Goal: Transaction & Acquisition: Obtain resource

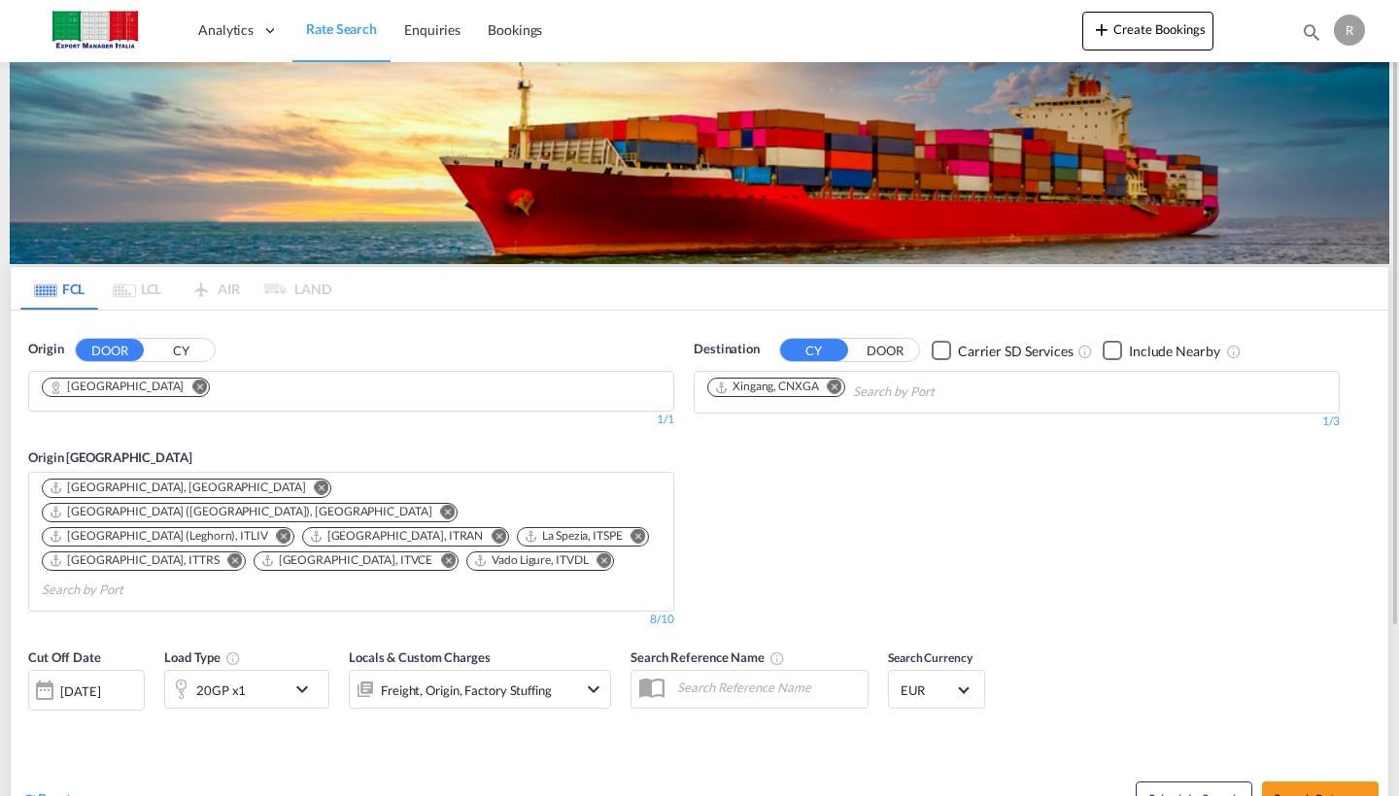
click at [233, 292] on md-pagination-wrapper "FCL LCL AIR LAND" at bounding box center [175, 288] width 311 height 43
click at [125, 289] on md-pagination-wrapper "FCL LCL AIR LAND" at bounding box center [175, 288] width 311 height 43
click at [259, 293] on md-pagination-wrapper "FCL LCL AIR LAND" at bounding box center [175, 288] width 311 height 43
click at [214, 294] on md-pagination-wrapper "FCL LCL AIR LAND" at bounding box center [175, 288] width 311 height 43
click at [218, 292] on md-pagination-wrapper "FCL LCL AIR LAND" at bounding box center [175, 288] width 311 height 43
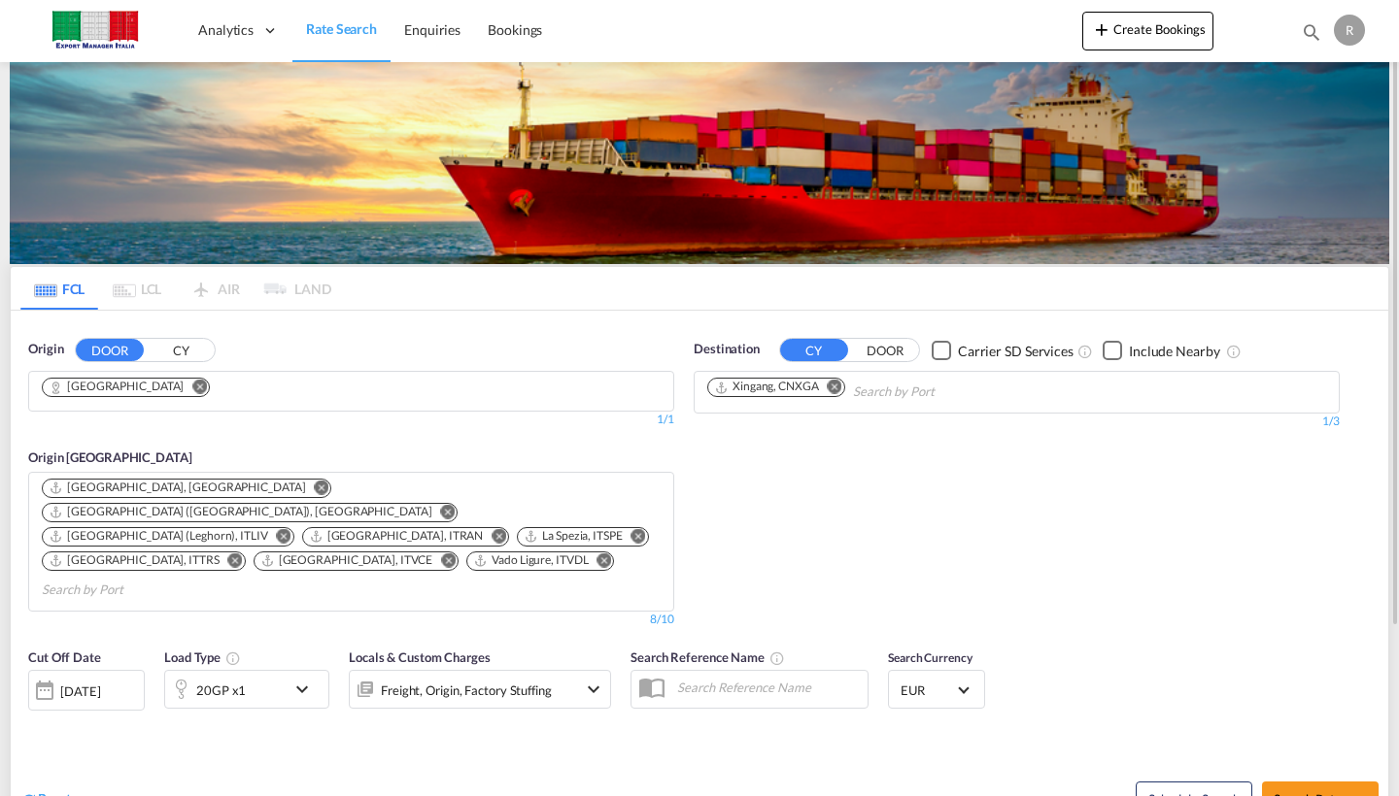
click at [218, 292] on md-pagination-wrapper "FCL LCL AIR LAND" at bounding box center [175, 288] width 311 height 43
click at [421, 23] on span "Enquiries" at bounding box center [432, 29] width 56 height 17
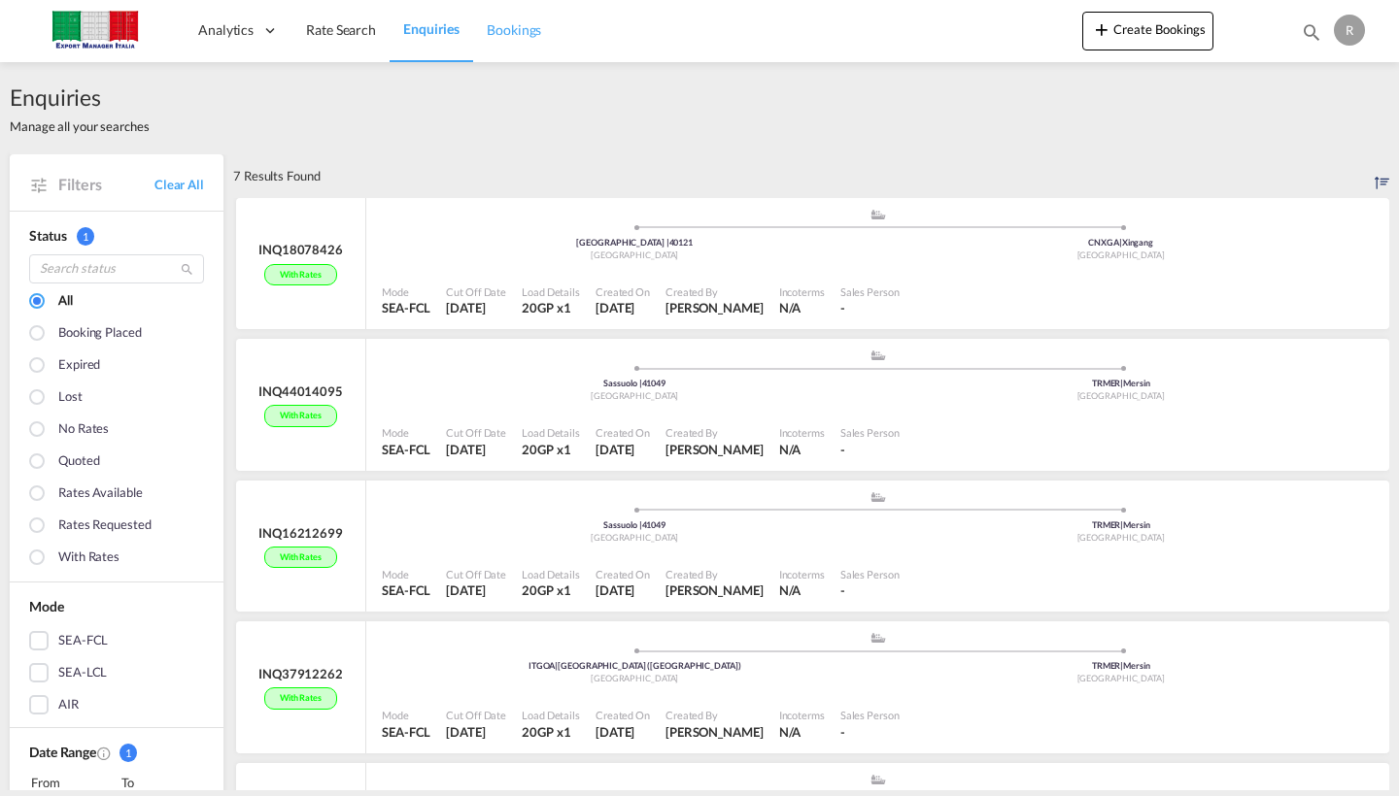
click at [541, 40] on link "Bookings" at bounding box center [514, 30] width 82 height 63
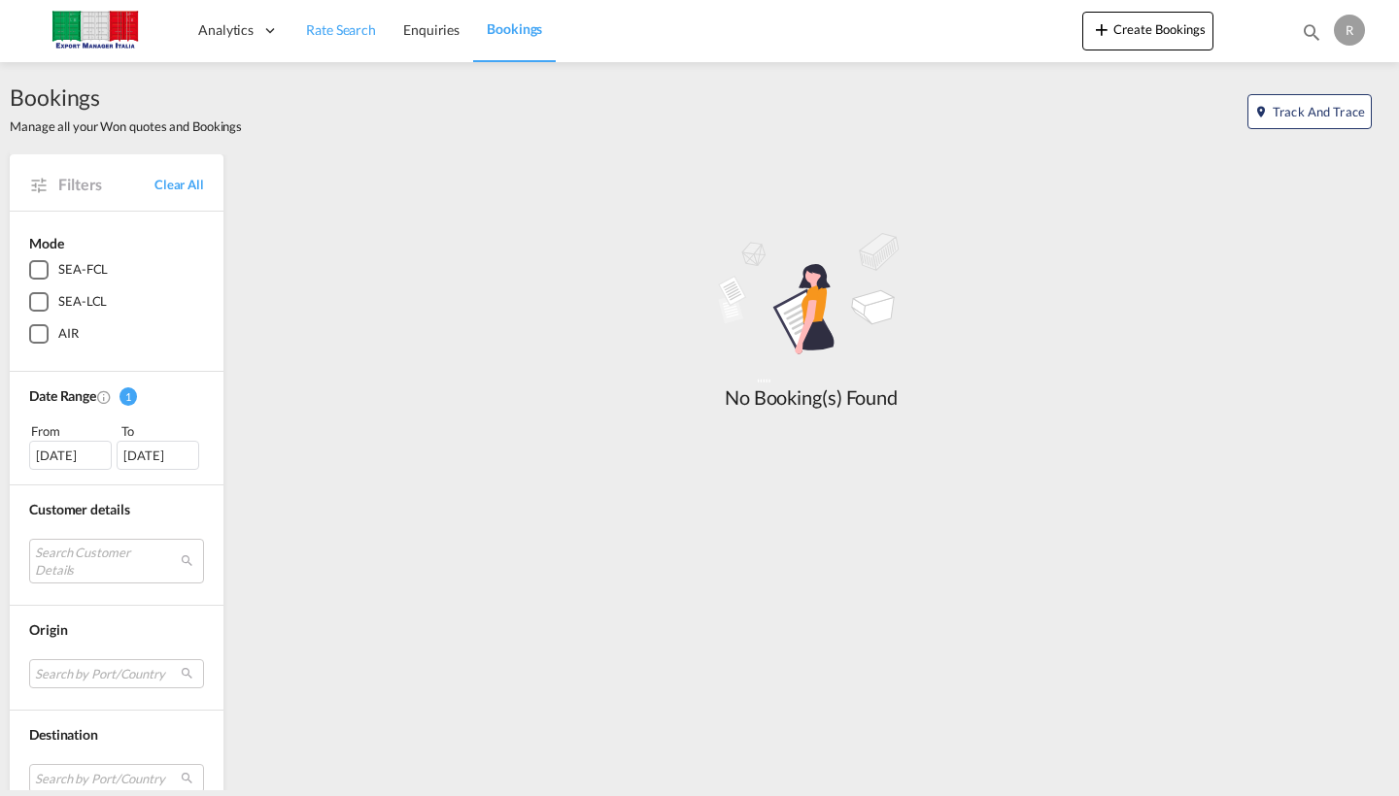
click at [347, 40] on link "Rate Search" at bounding box center [340, 30] width 97 height 63
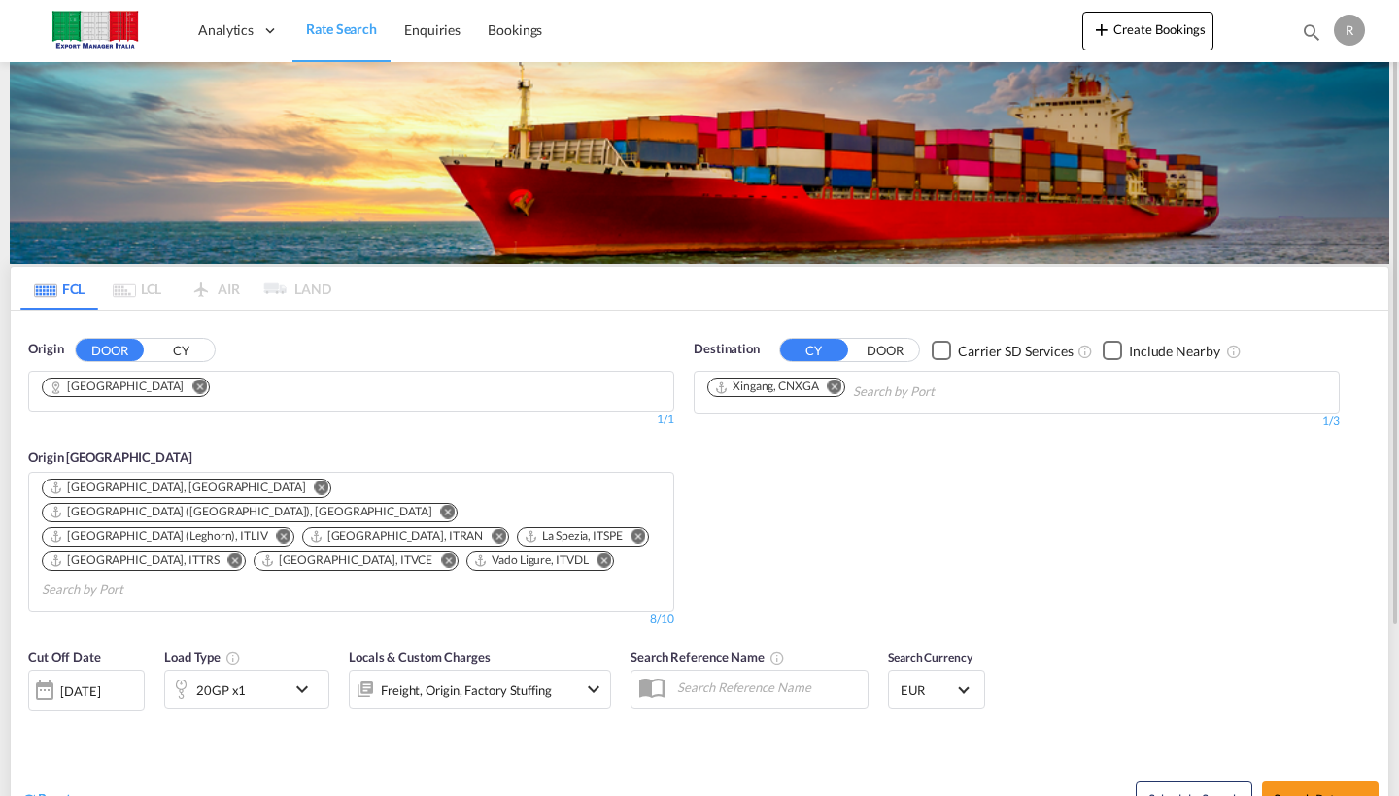
click at [192, 387] on md-icon "Remove" at bounding box center [199, 387] width 15 height 15
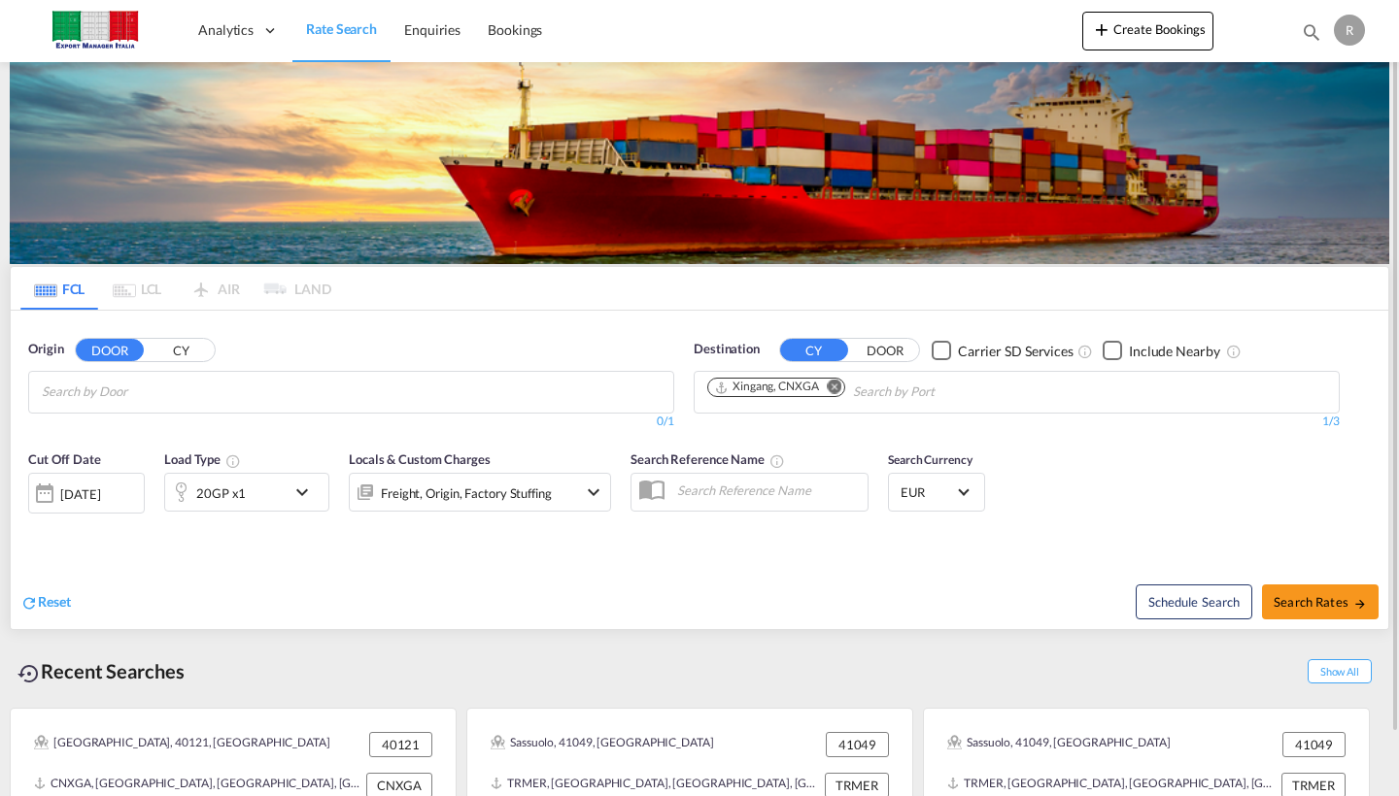
click at [134, 385] on input "Chips input." at bounding box center [134, 392] width 185 height 31
click at [475, 389] on body "Analytics Dashboard Rate Search Enquiries Bookings Analytics" at bounding box center [699, 398] width 1399 height 796
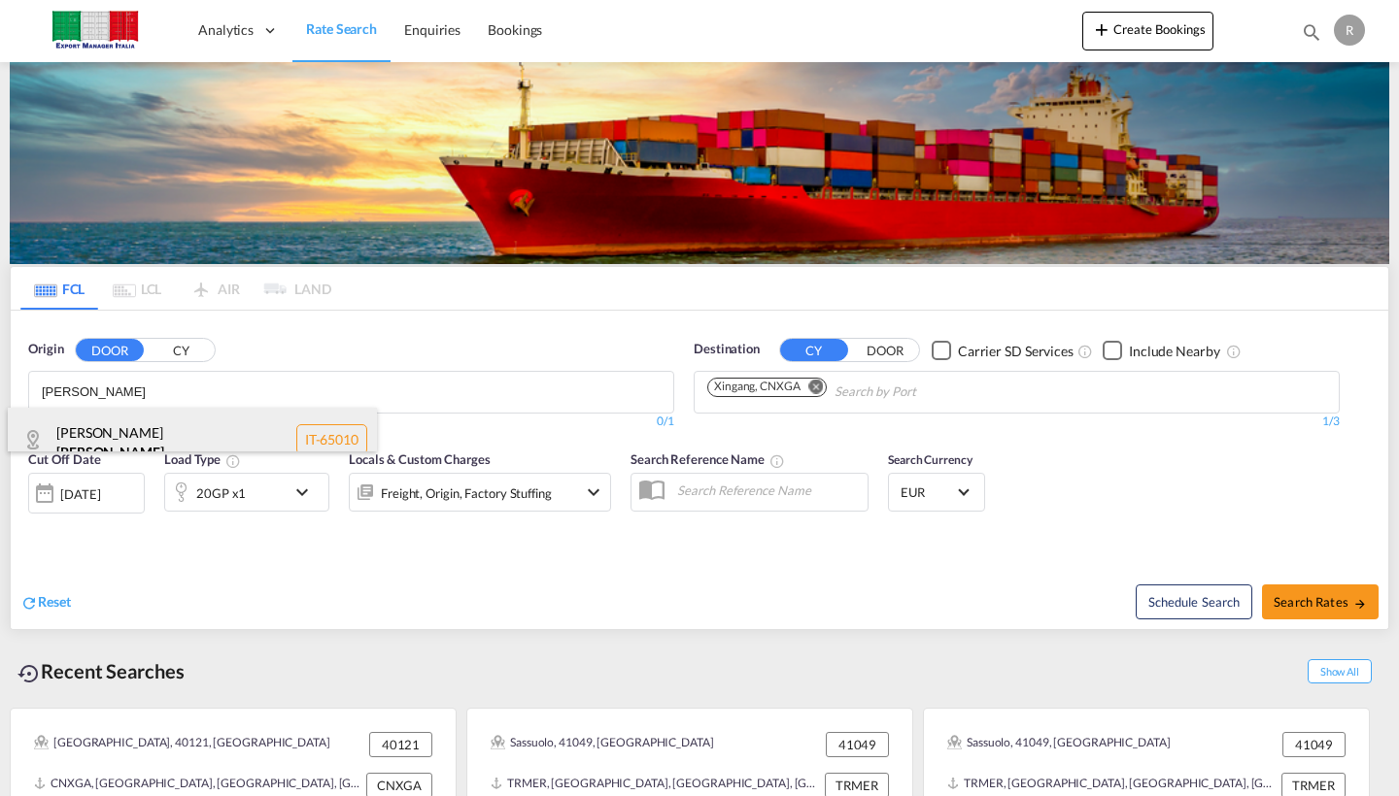
type input "nora"
click at [208, 430] on div "Carpineto Della Nora IT-65010" at bounding box center [192, 439] width 369 height 63
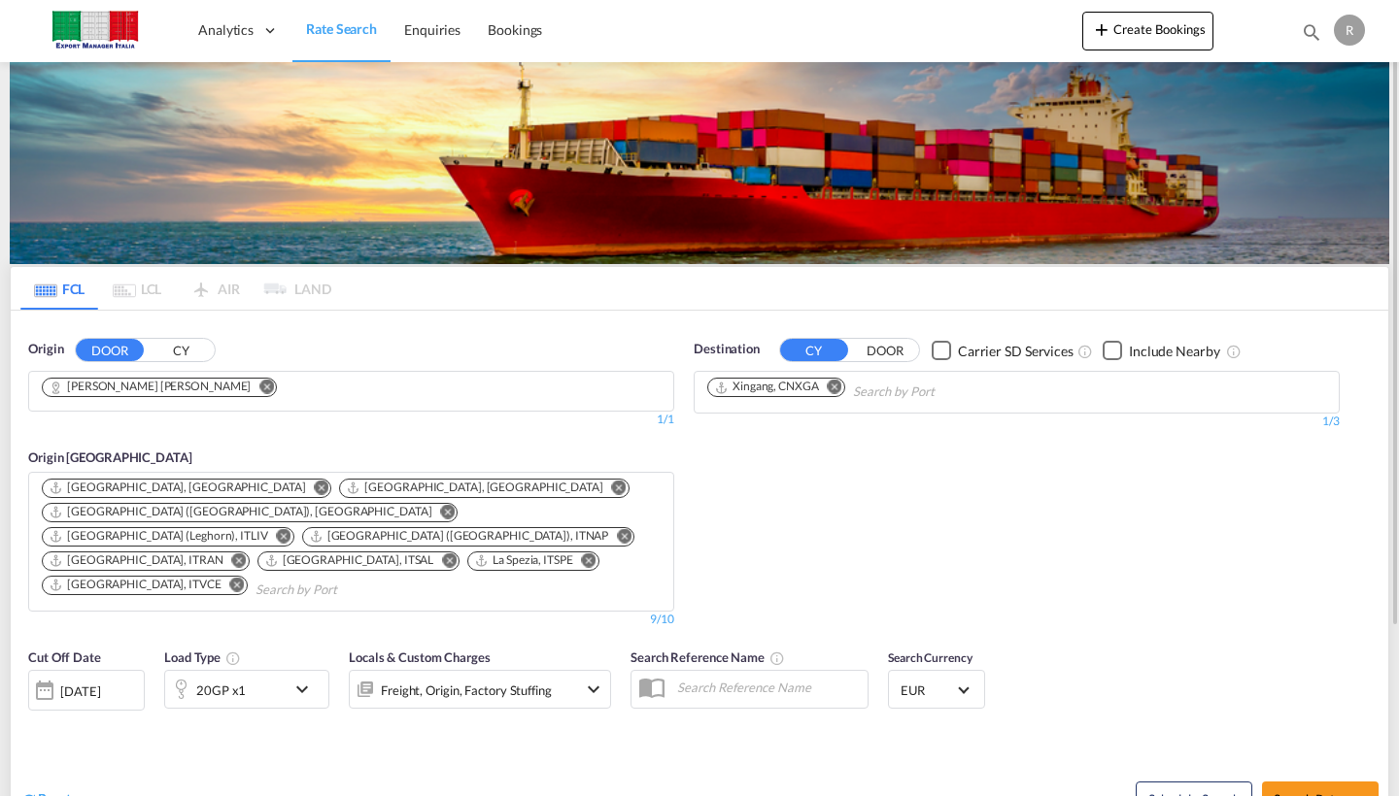
scroll to position [146, 0]
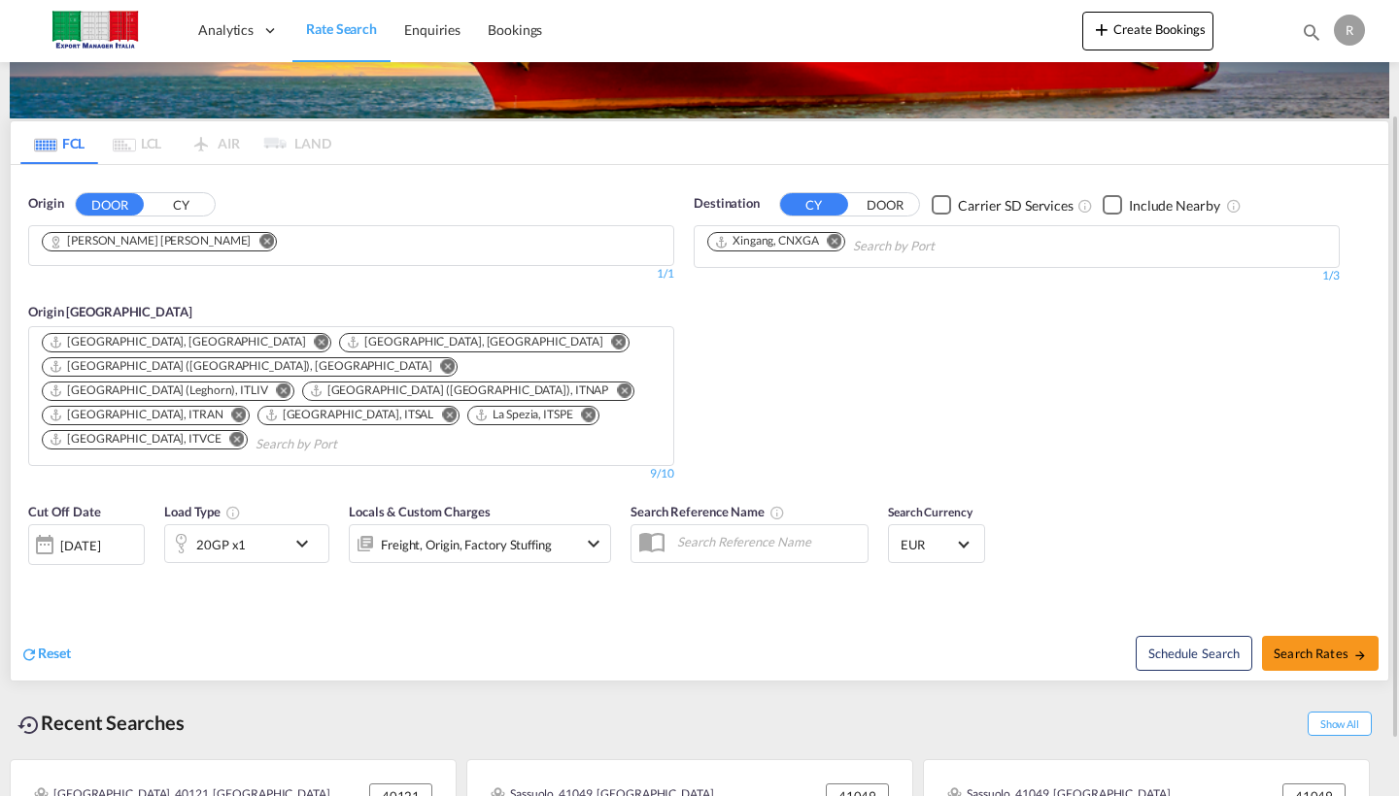
click at [314, 532] on md-icon "icon-chevron-down" at bounding box center [306, 543] width 33 height 23
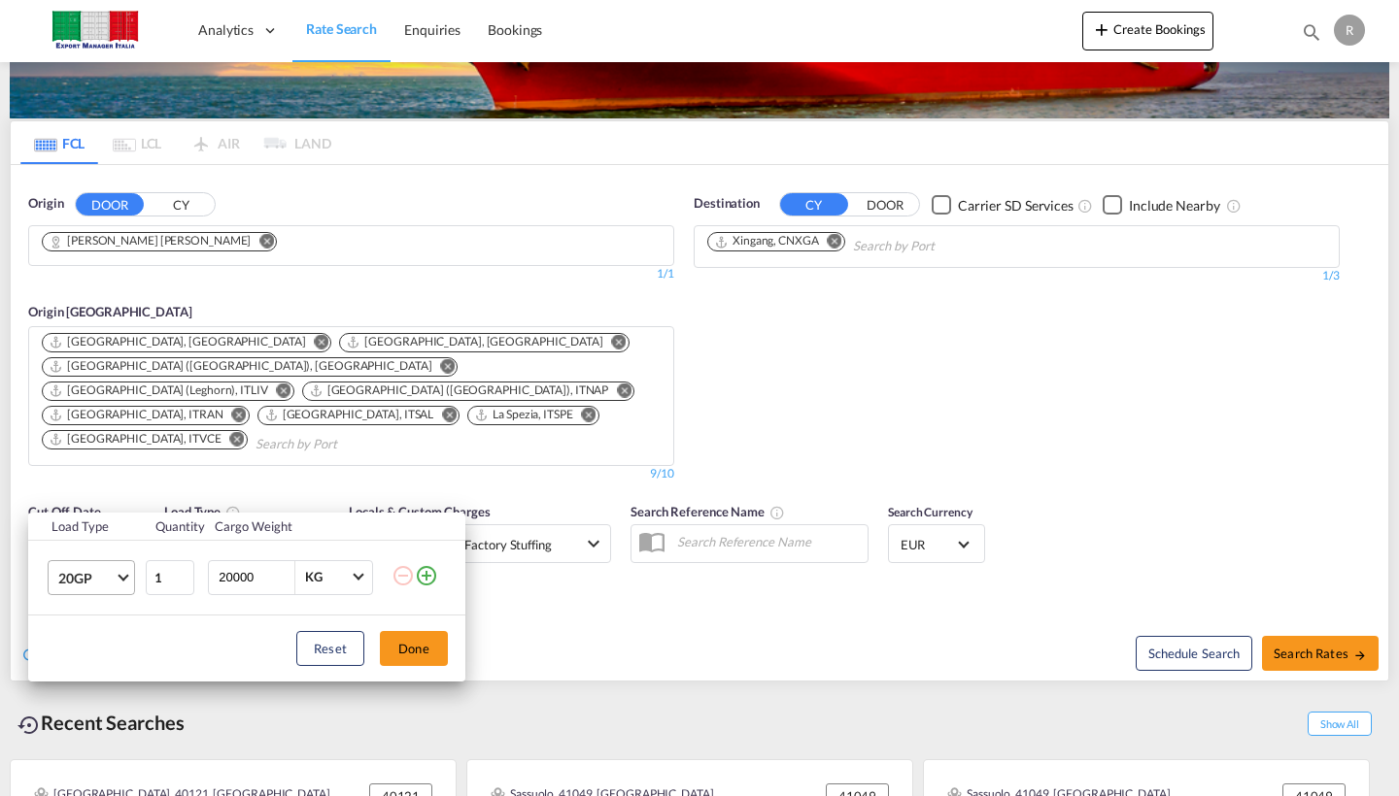
click at [107, 587] on span "20GP" at bounding box center [86, 578] width 56 height 19
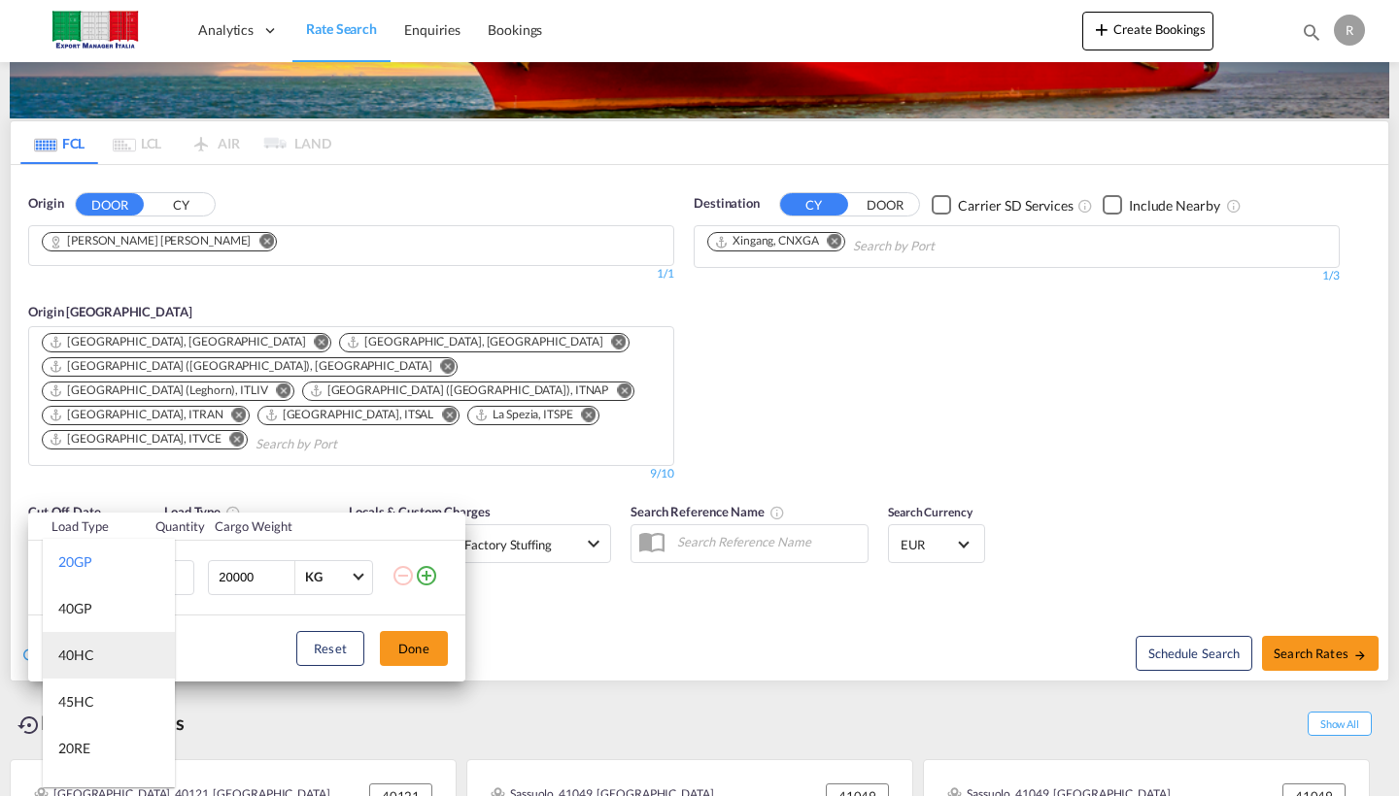
click at [105, 641] on md-option "40HC" at bounding box center [109, 655] width 132 height 47
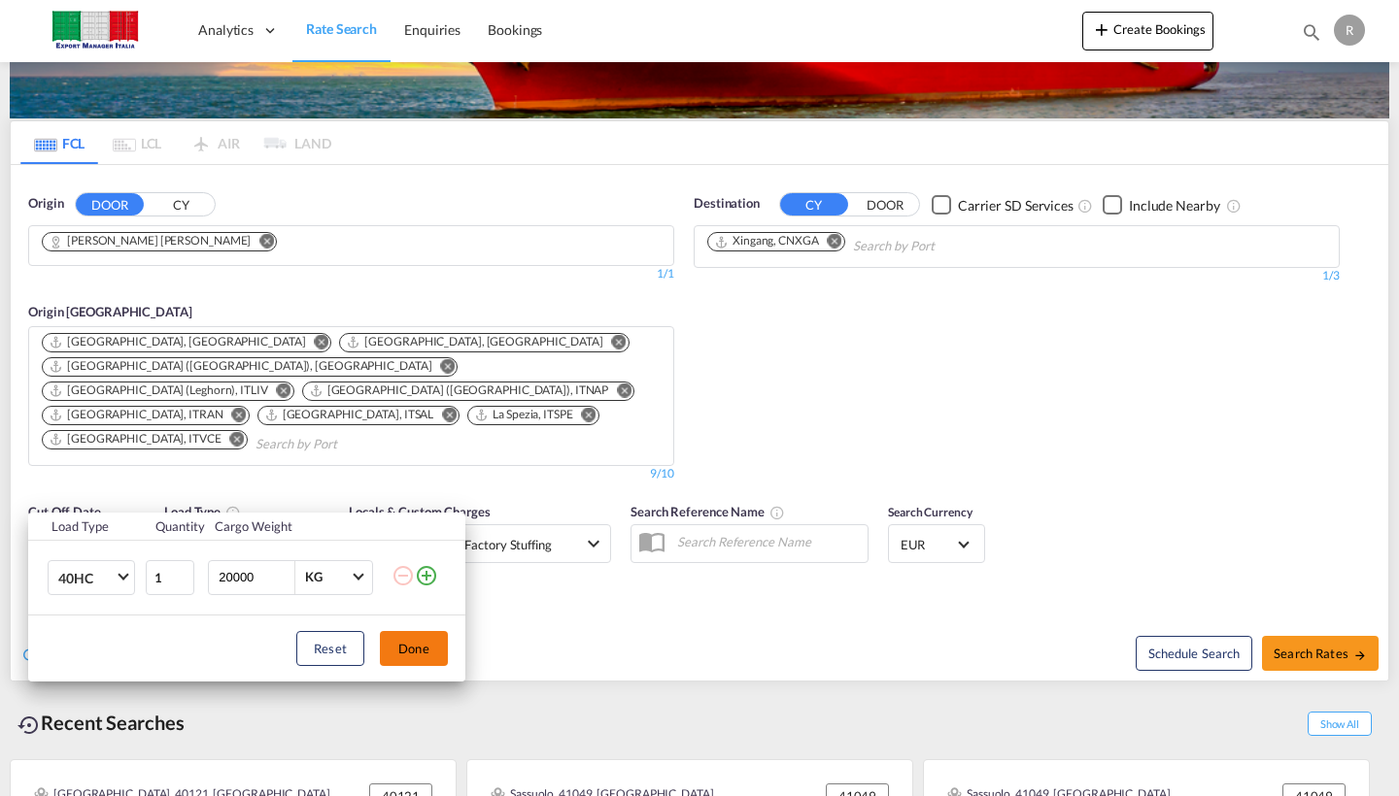
click at [383, 650] on button "Done" at bounding box center [414, 648] width 68 height 35
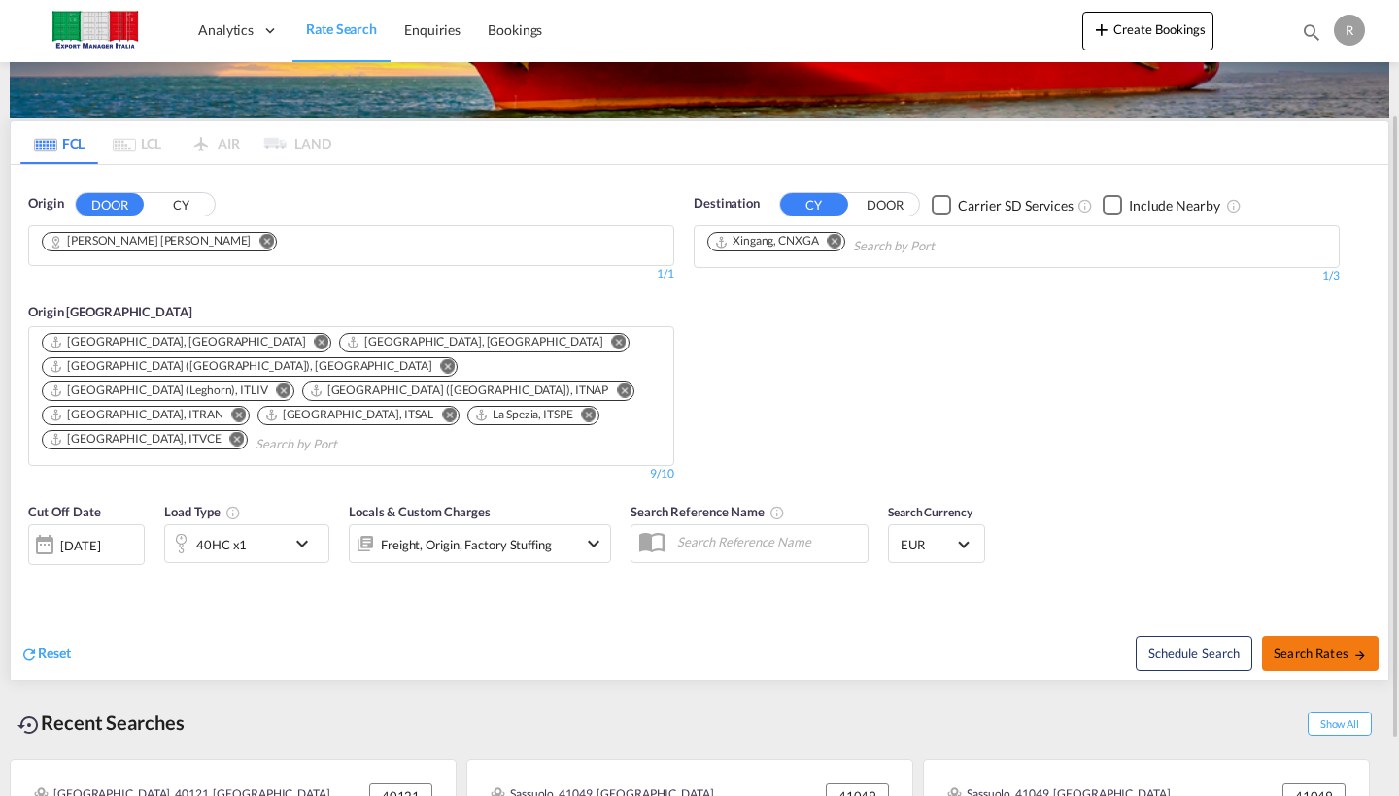
click at [1288, 646] on span "Search Rates" at bounding box center [1319, 654] width 93 height 16
type input "Carpineto Della Nora to CNXGA / 17 Sep 2025"
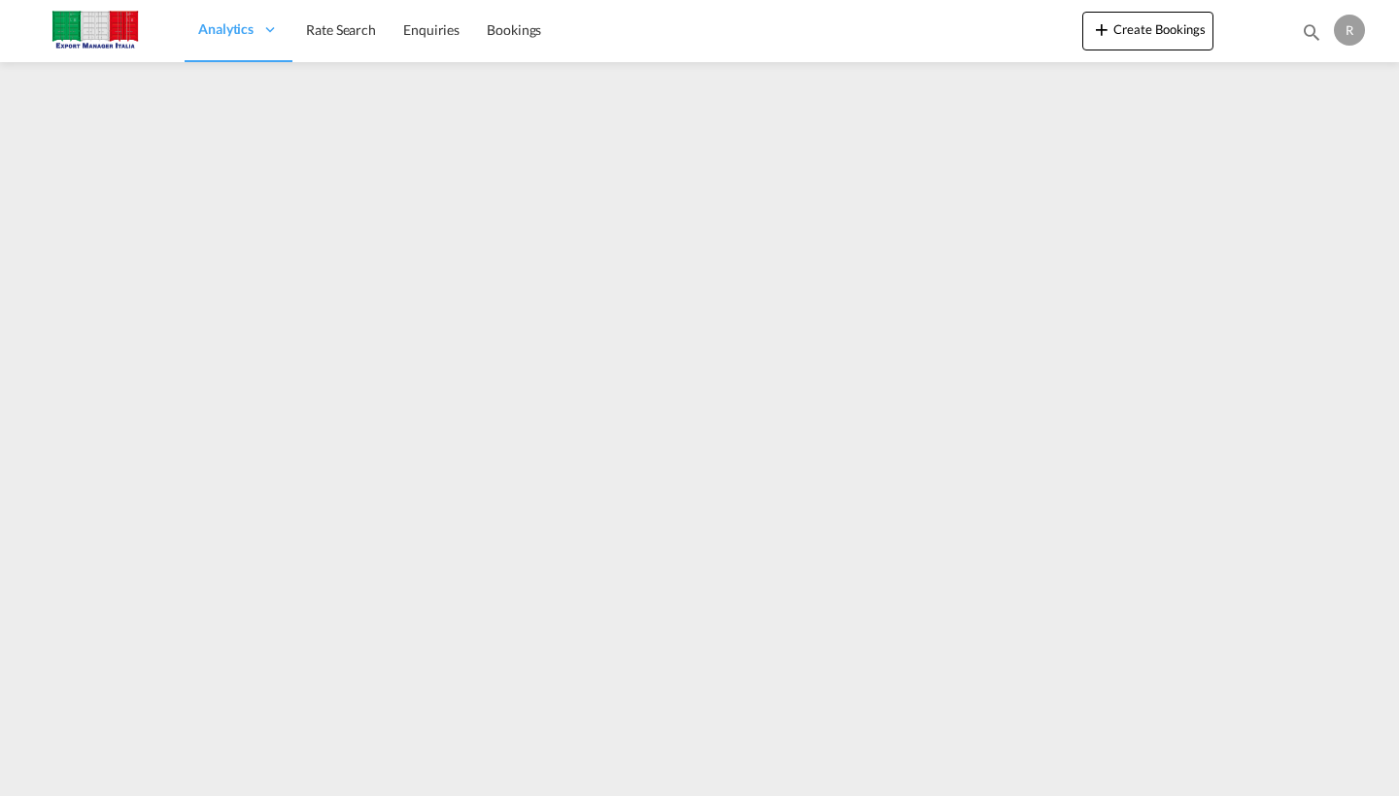
click at [343, 36] on span "Rate Search" at bounding box center [341, 29] width 70 height 17
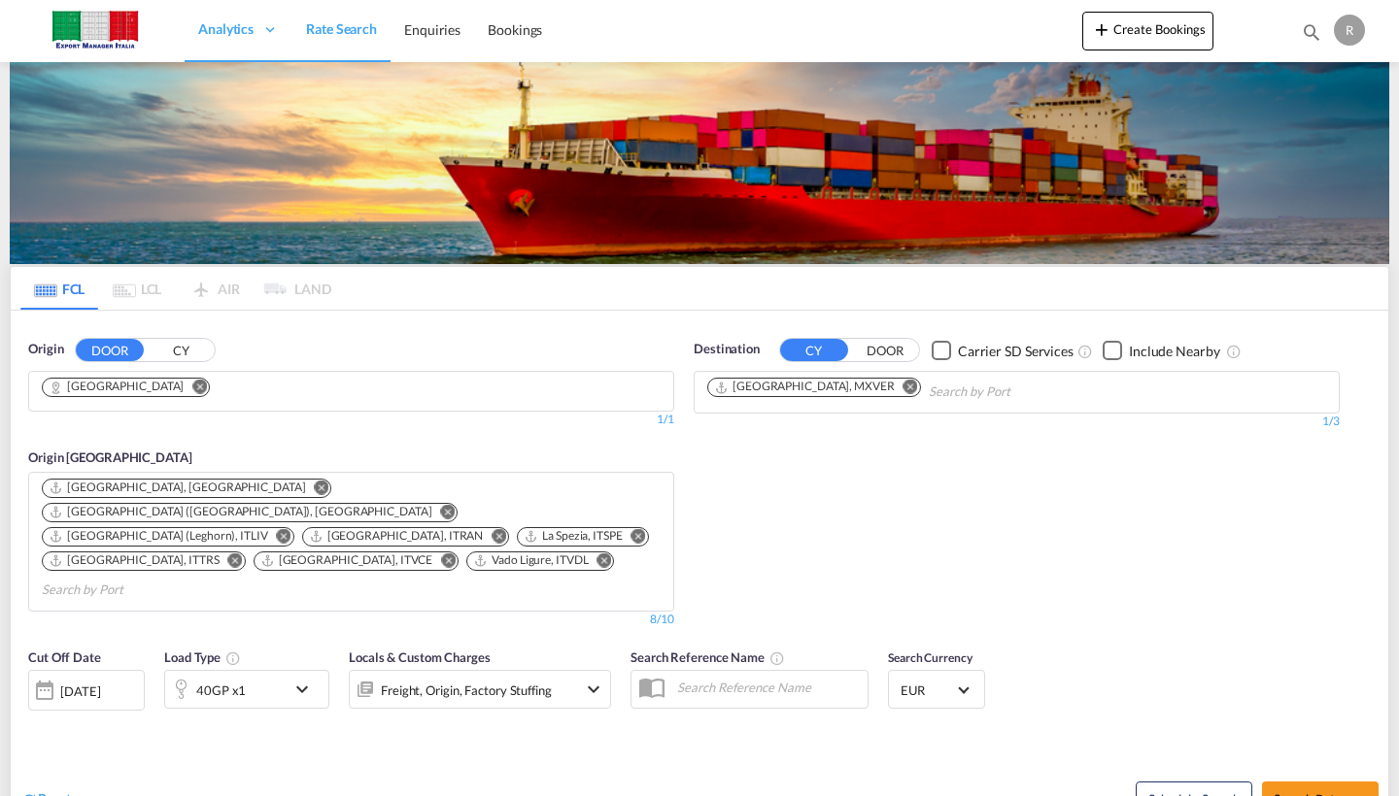
click at [192, 384] on md-icon "Remove" at bounding box center [199, 387] width 15 height 15
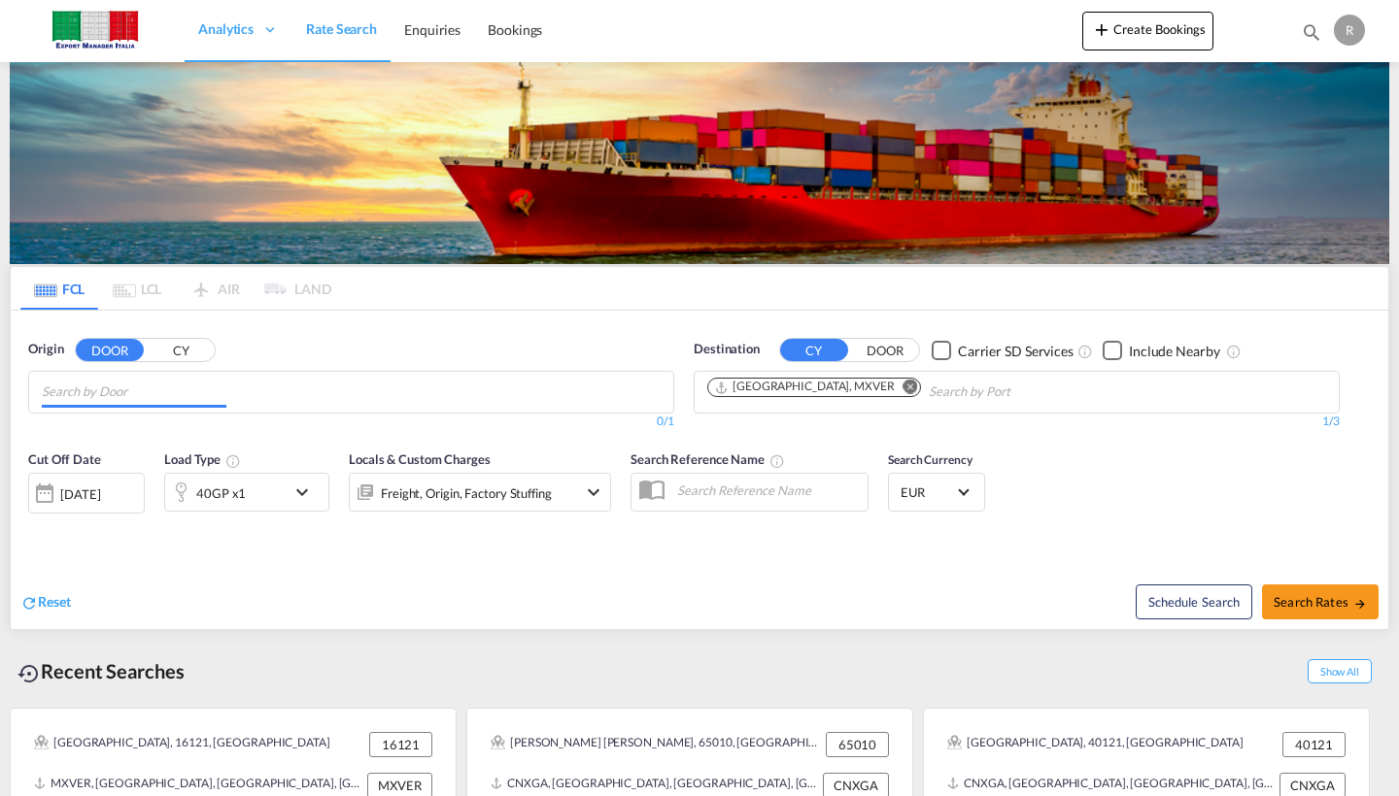
click at [144, 390] on input "Chips input." at bounding box center [134, 392] width 185 height 31
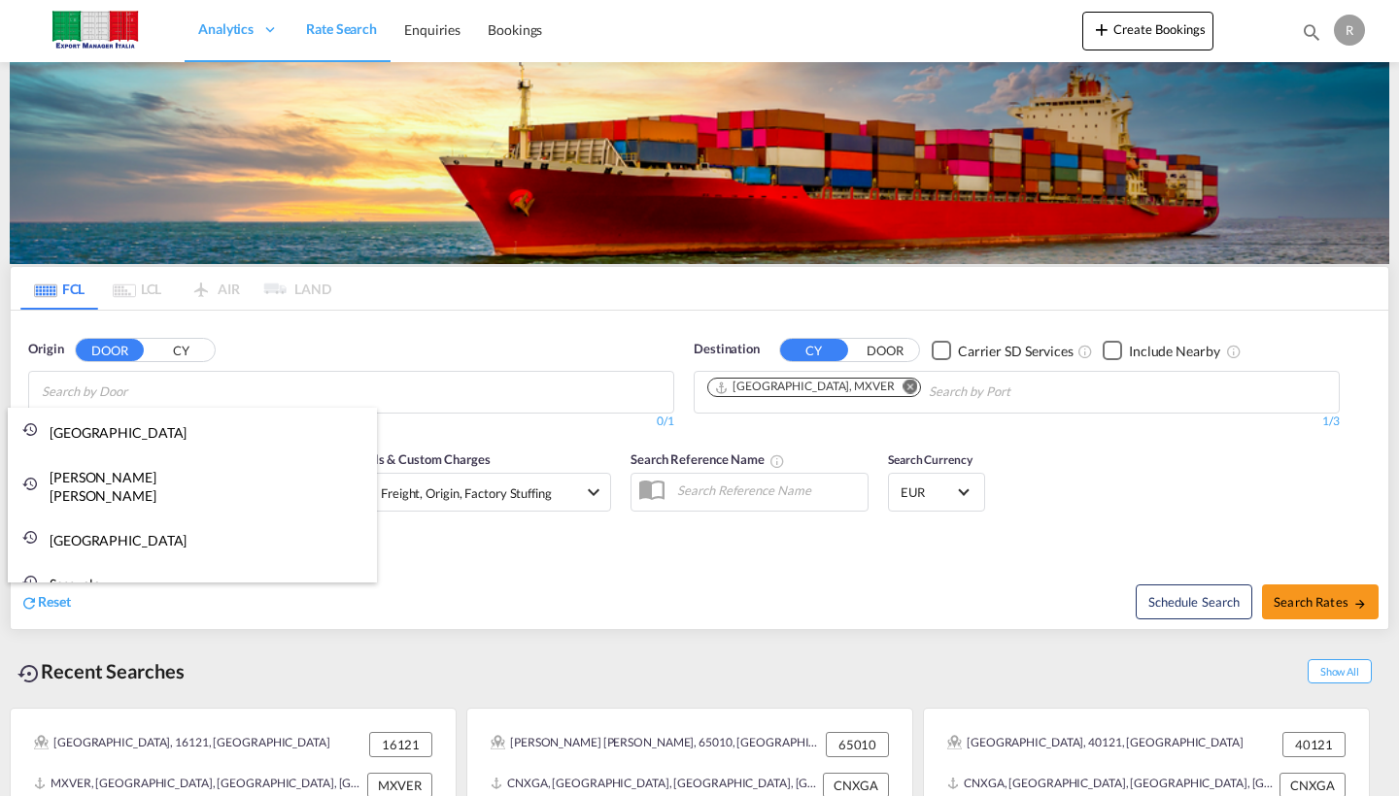
click at [122, 482] on div "[PERSON_NAME] [PERSON_NAME] IT-" at bounding box center [192, 484] width 369 height 63
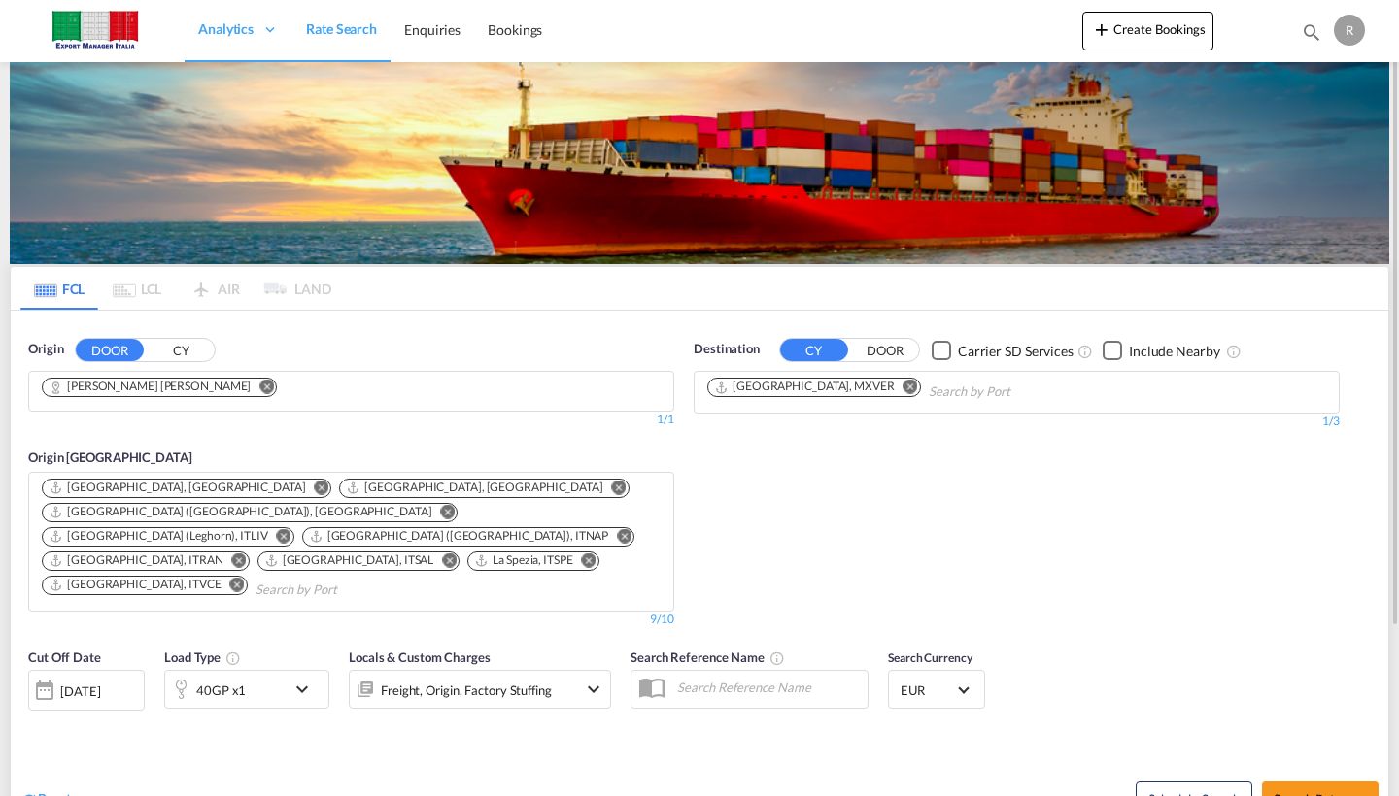
click at [259, 391] on md-icon "Remove" at bounding box center [266, 387] width 15 height 15
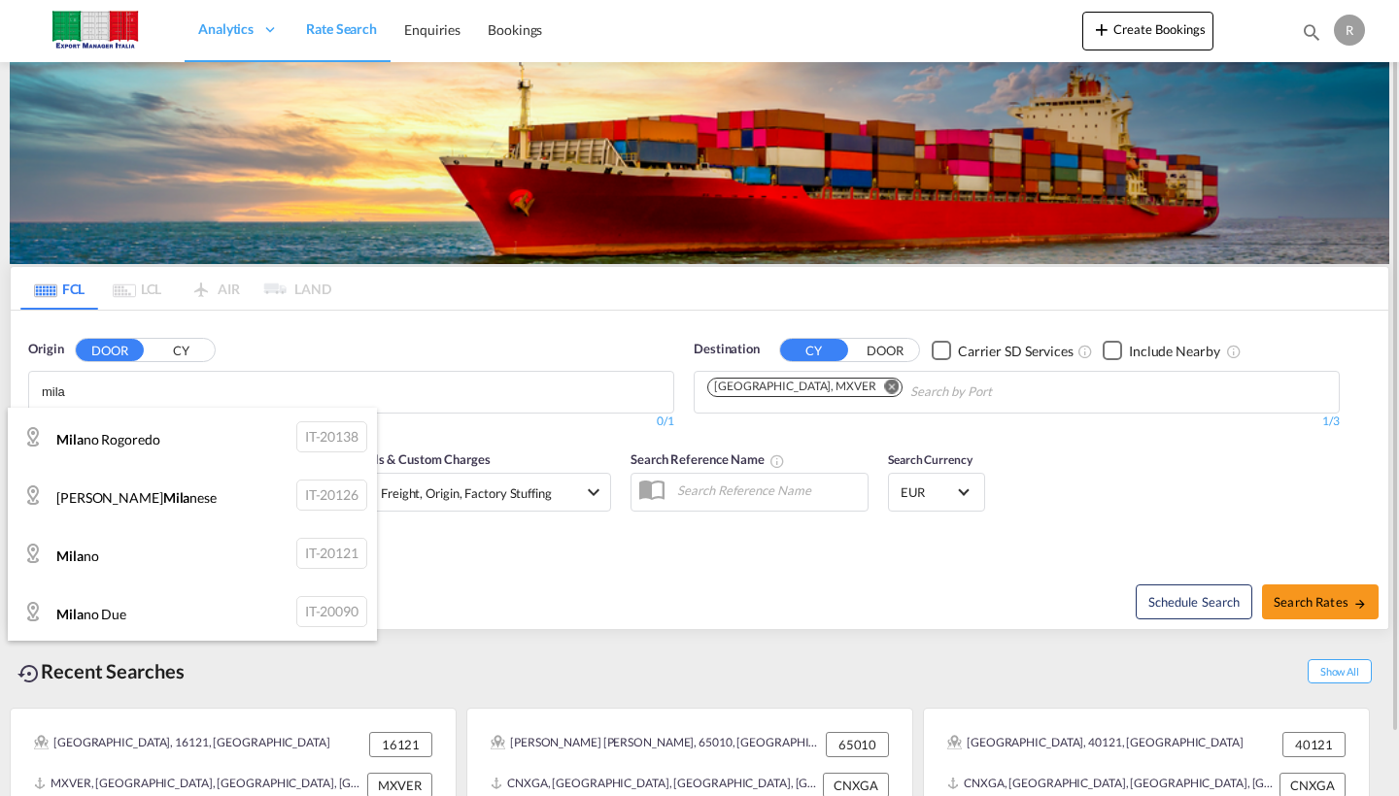
type input "mila"
click at [88, 556] on div "Mila no IT-20121" at bounding box center [192, 554] width 369 height 58
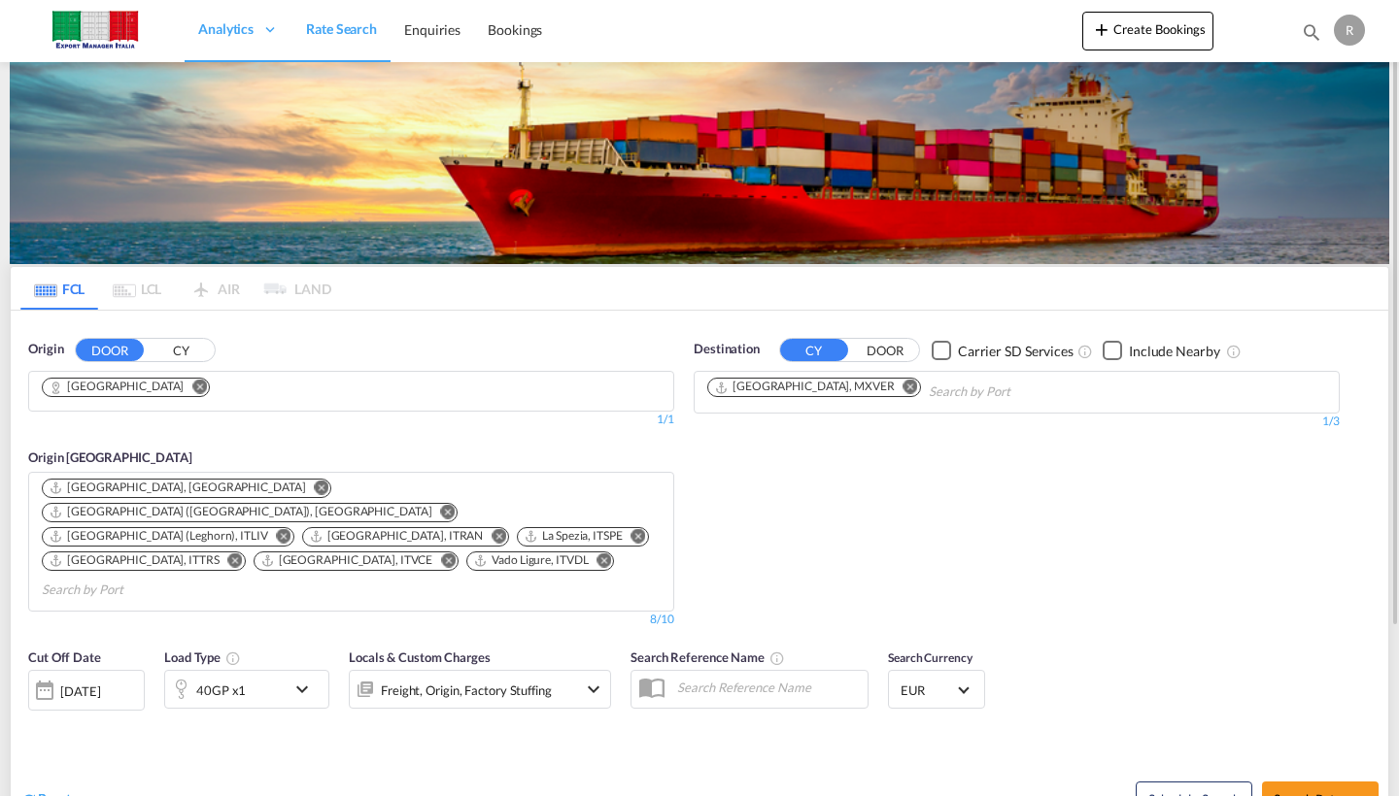
click at [903, 385] on md-icon "Remove" at bounding box center [910, 387] width 15 height 15
click at [839, 388] on input "Chips input." at bounding box center [799, 392] width 185 height 31
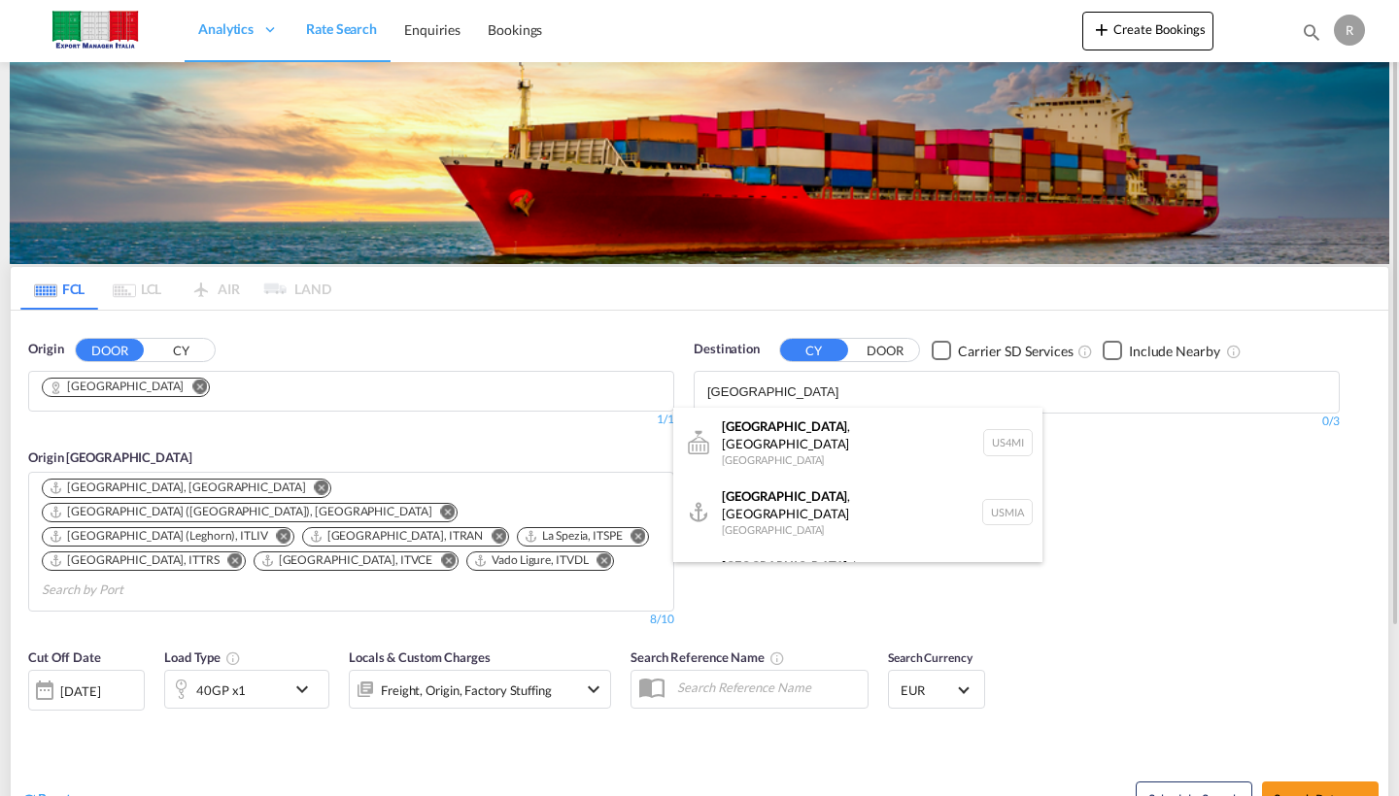
type input "[GEOGRAPHIC_DATA]"
click at [757, 498] on div "[GEOGRAPHIC_DATA] , [GEOGRAPHIC_DATA] [GEOGRAPHIC_DATA] USMIA" at bounding box center [857, 513] width 369 height 70
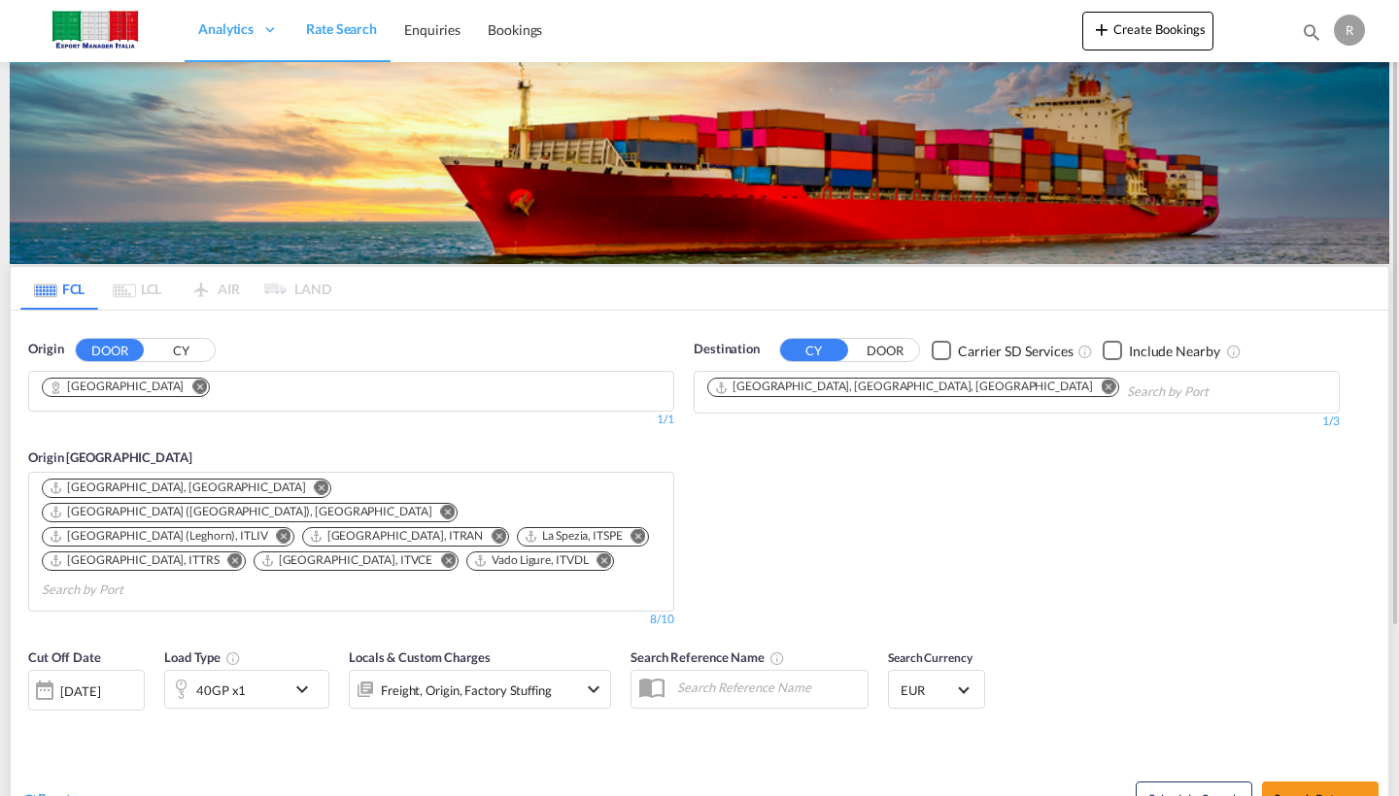
click at [1341, 792] on span "Search Rates" at bounding box center [1319, 800] width 93 height 16
type input "[GEOGRAPHIC_DATA] to [GEOGRAPHIC_DATA] / [DATE]"
